Goal: Use online tool/utility: Use online tool/utility

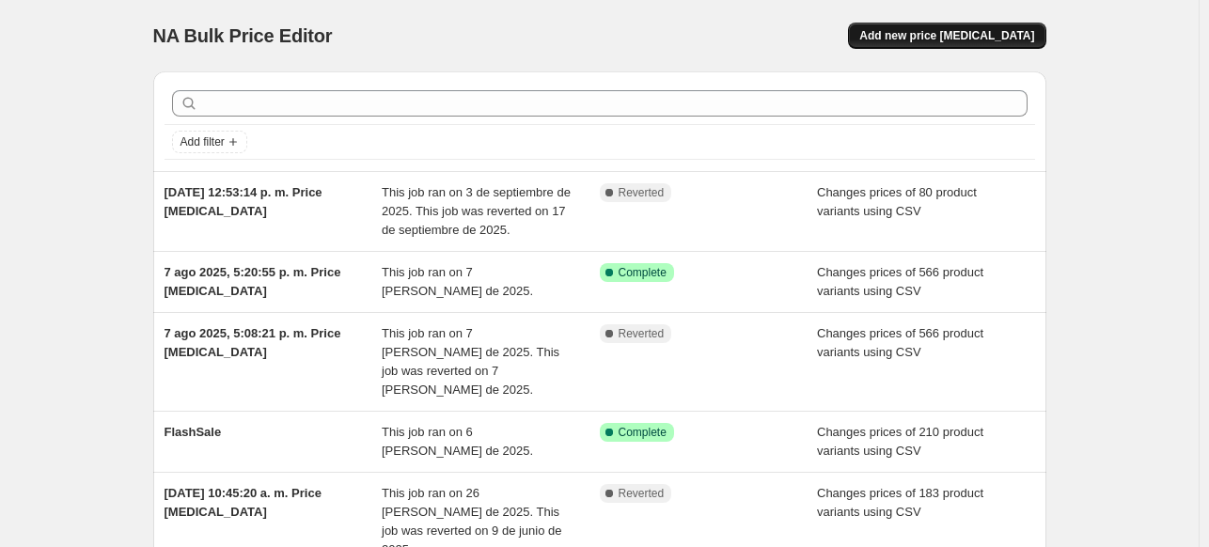
click at [937, 31] on span "Add new price [MEDICAL_DATA]" at bounding box center [946, 35] width 175 height 15
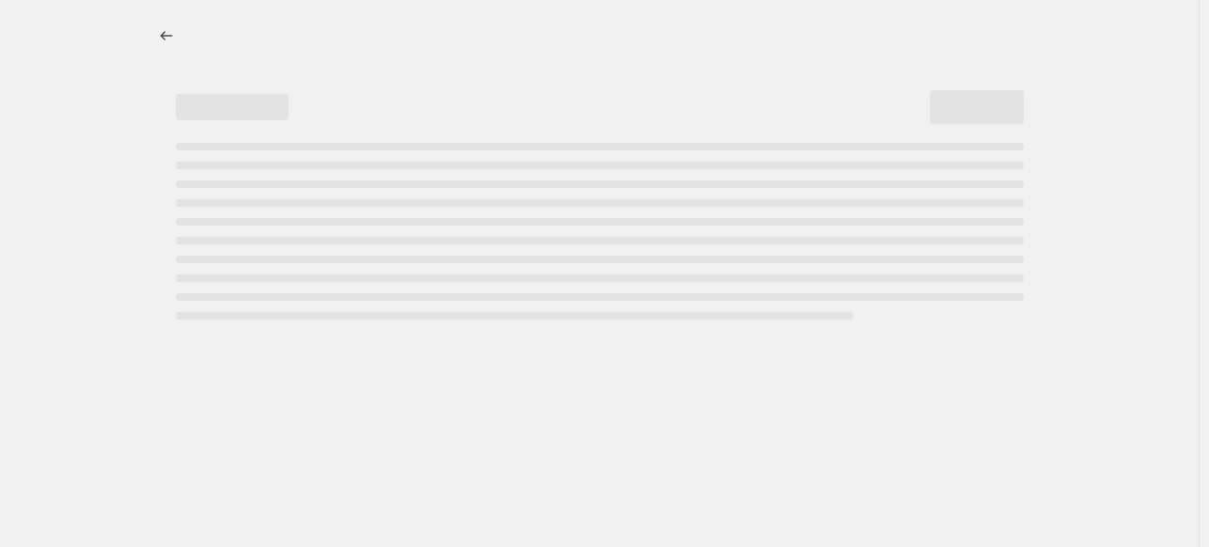
select select "percentage"
